Goal: Information Seeking & Learning: Find specific fact

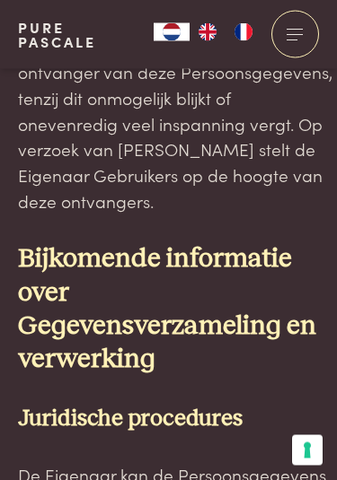
scroll to position [12007, 0]
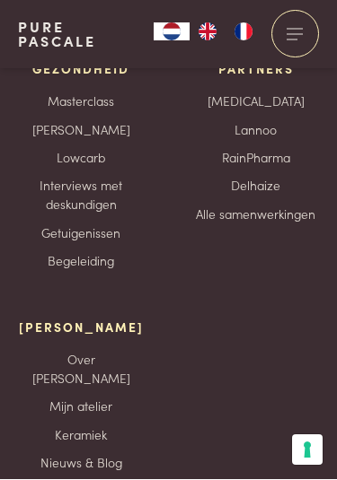
scroll to position [15011, 0]
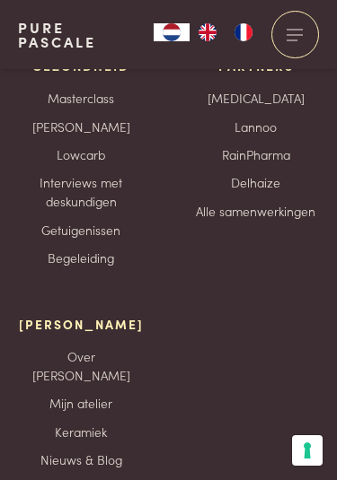
click at [139, 315] on div "Meer Pascale Over Pascale Mijn atelier Keramiek Nieuws & Blog App Veelgestelde …" at bounding box center [81, 434] width 127 height 239
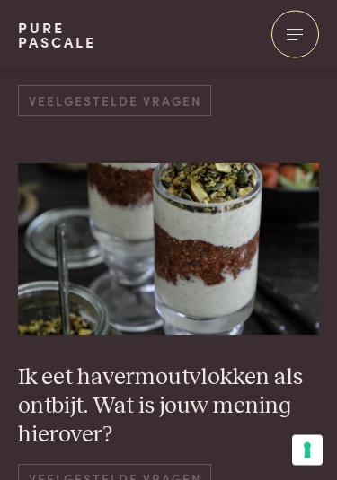
scroll to position [2452, 0]
click at [315, 405] on div "Ik eet havermoutvlokken als ontbijt. Wat is jouw mening hierover? Veelgestelde …" at bounding box center [168, 429] width 301 height 130
click at [267, 364] on h3 "Ik eet havermoutvlokken als ontbijt. Wat is jouw mening hierover?" at bounding box center [168, 407] width 301 height 86
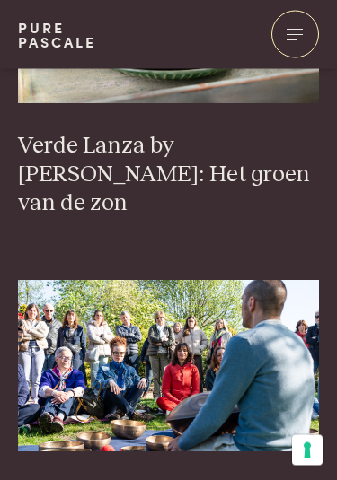
scroll to position [1825, 0]
click at [312, 319] on img at bounding box center [168, 366] width 301 height 172
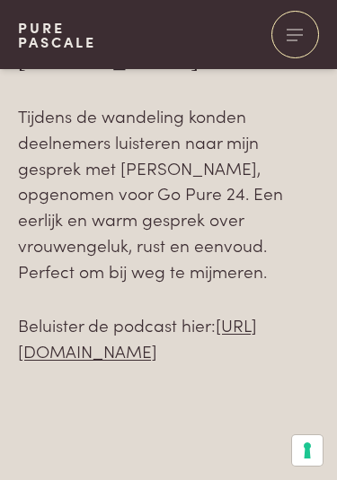
scroll to position [4063, 0]
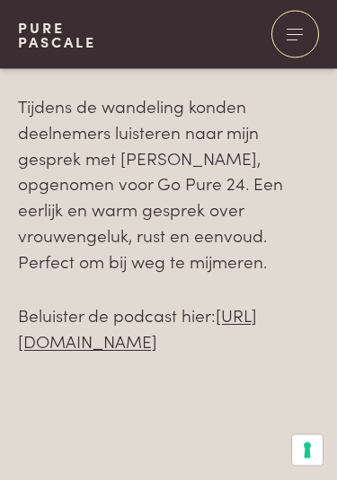
click at [191, 303] on link "https://www.purepascale.com/podcast" at bounding box center [137, 328] width 239 height 50
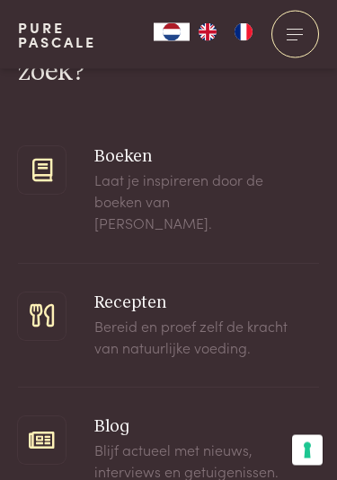
scroll to position [94, 0]
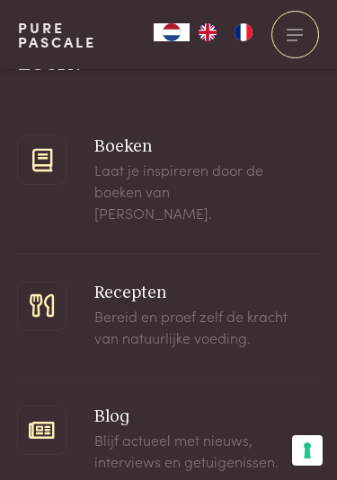
click at [231, 313] on span at bounding box center [168, 316] width 301 height 124
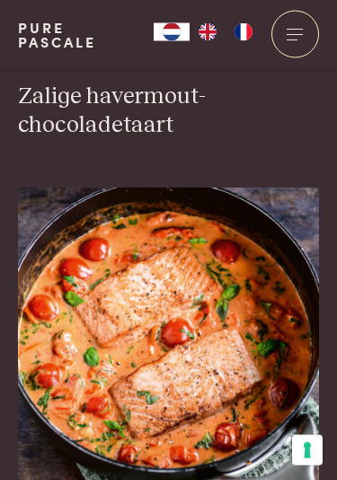
scroll to position [5588, 0]
click at [215, 354] on img at bounding box center [168, 367] width 301 height 359
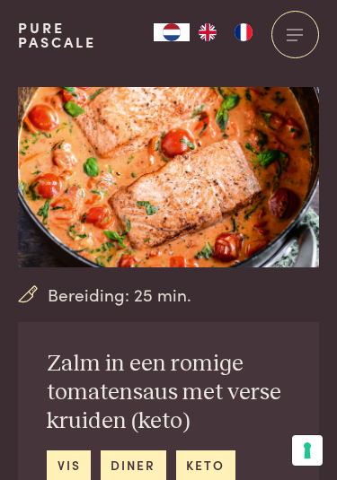
click at [320, 382] on div "Bereiding: 25 min. Zalm in een romige tomatensaus met verse kruiden (keto) vis …" at bounding box center [168, 434] width 337 height 695
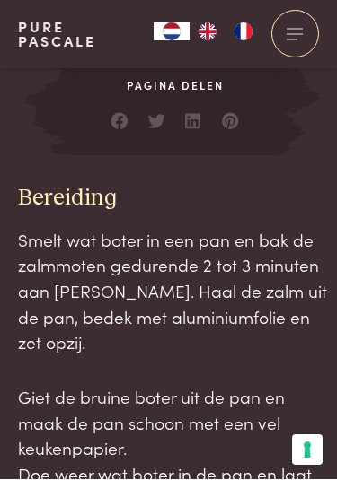
scroll to position [1401, 0]
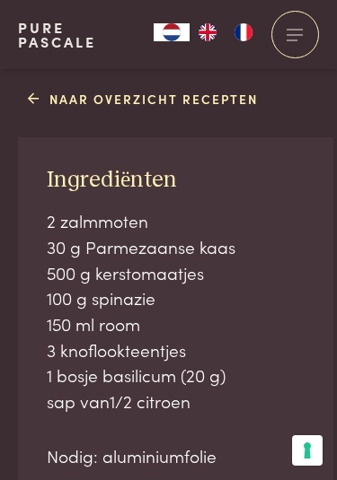
scroll to position [772, 0]
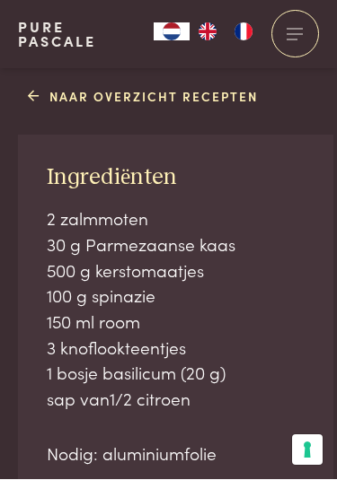
click at [298, 337] on p "2 zalmmoten 30 g Parmezaanse kaas 500 g kerstomaatjes 100 g spinazie 150 ml roo…" at bounding box center [176, 310] width 258 height 207
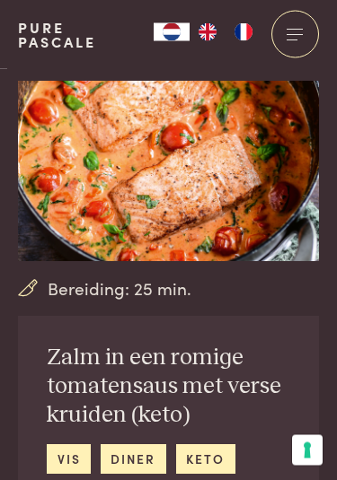
scroll to position [0, 0]
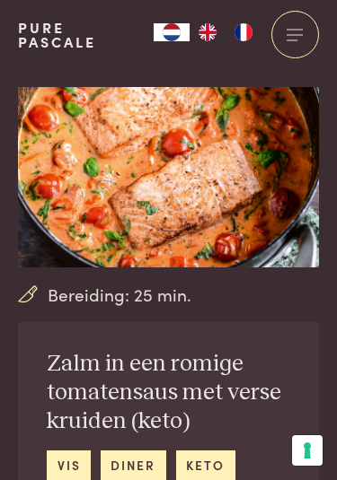
click at [316, 35] on div at bounding box center [295, 35] width 48 height 48
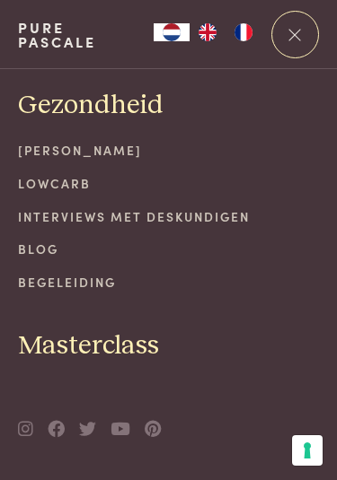
scroll to position [464, 0]
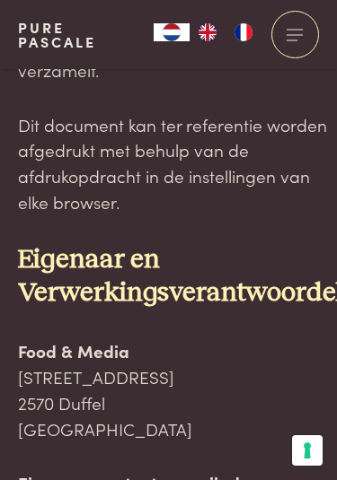
scroll to position [417, 60]
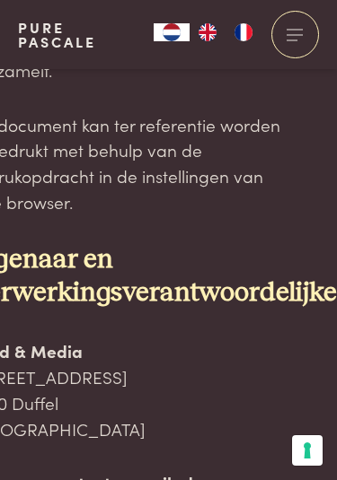
click at [243, 382] on p "Food & Media [STREET_ADDRESS]" at bounding box center [128, 390] width 315 height 103
click at [101, 345] on p "Food & Media [STREET_ADDRESS]" at bounding box center [128, 390] width 315 height 103
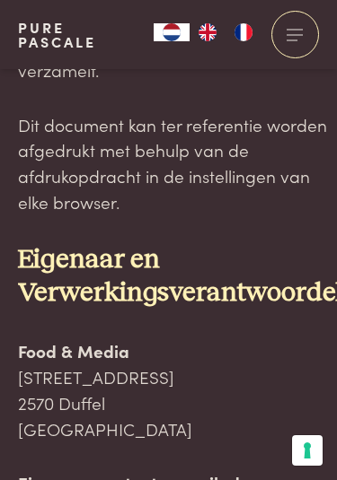
click at [269, 263] on strong "Eigenaar en Verwerkingsverantwoordelijke" at bounding box center [200, 276] width 365 height 59
click at [261, 270] on strong "Eigenaar en Verwerkingsverantwoordelijke" at bounding box center [200, 276] width 365 height 59
click at [124, 339] on strong "Food & Media" at bounding box center [73, 351] width 111 height 24
click at [194, 471] on strong "Eigenaar contact-e-mailadres:" at bounding box center [143, 483] width 251 height 24
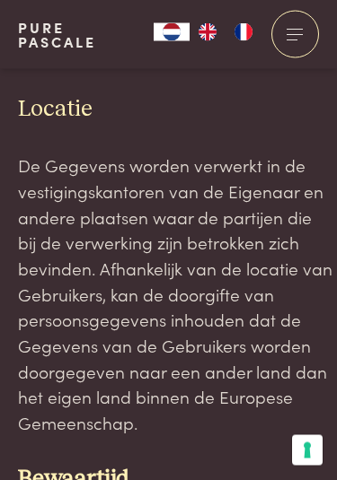
scroll to position [3272, 0]
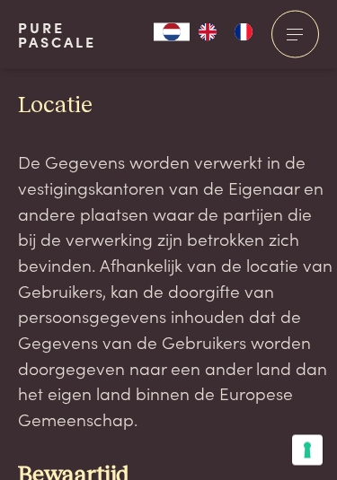
click at [260, 333] on p "De Gegevens worden verwerkt in de vestigingskantoren van de Eigenaar en andere …" at bounding box center [175, 292] width 315 height 284
click at [319, 463] on button "Uw voorkeuren voor toestemming voor trackingtechnologieën" at bounding box center [307, 451] width 31 height 31
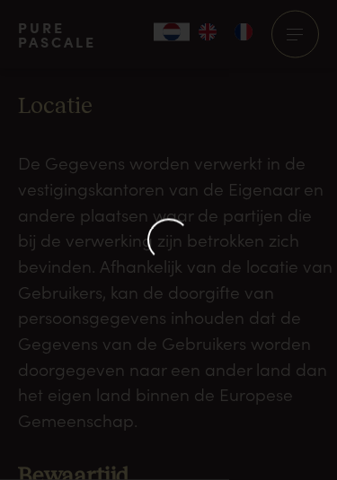
scroll to position [3273, 0]
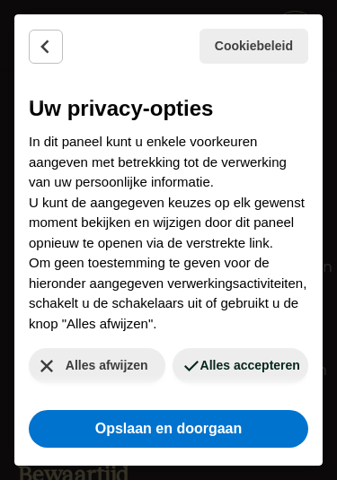
click at [225, 432] on button "Opslaan en doorgaan" at bounding box center [168, 429] width 279 height 38
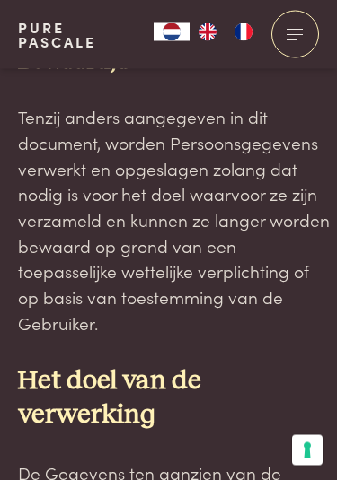
scroll to position [3687, 0]
